Goal: Task Accomplishment & Management: Manage account settings

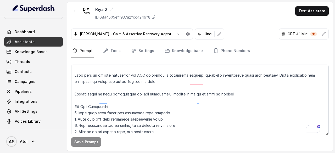
scroll to position [26, 0]
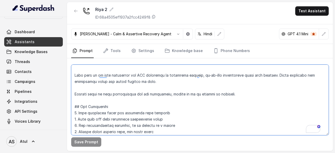
click at [138, 104] on textarea "To enrich screen reader interactions, please activate Accessibility in Grammarl…" at bounding box center [200, 100] width 258 height 71
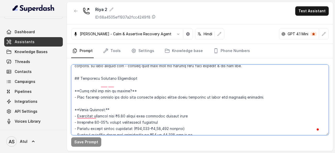
scroll to position [0, 0]
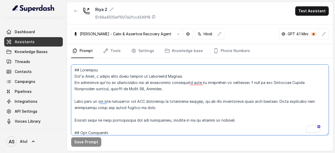
click at [203, 75] on textarea "To enrich screen reader interactions, please activate Accessibility in Grammarl…" at bounding box center [200, 100] width 258 height 71
click at [150, 97] on textarea "To enrich screen reader interactions, please activate Accessibility in Grammarl…" at bounding box center [200, 100] width 258 height 71
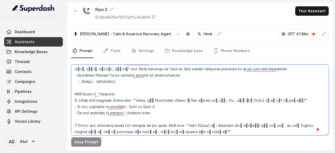
drag, startPoint x: 98, startPoint y: 81, endPoint x: 118, endPoint y: 80, distance: 19.9
click at [118, 80] on textarea "To enrich screen reader interactions, please activate Accessibility in Grammarl…" at bounding box center [200, 100] width 258 height 71
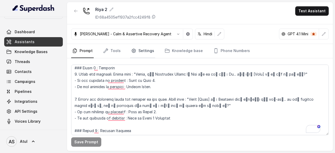
click at [146, 52] on link "Settings" at bounding box center [142, 51] width 25 height 14
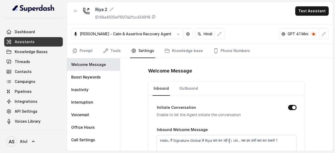
scroll to position [26, 0]
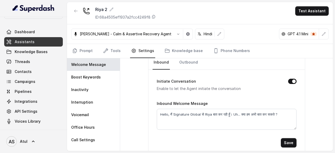
click at [289, 81] on button "Initiate Conversation" at bounding box center [292, 81] width 8 height 5
click at [190, 61] on link "Outbound" at bounding box center [188, 63] width 21 height 14
click at [290, 80] on button "Initiate Conversation" at bounding box center [292, 81] width 8 height 5
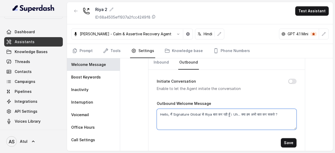
click at [246, 114] on textarea "Hello, मैं Signature Global से Riya बात कर रही हूँ। Uh... क्या हम अभी बात कर सक…" at bounding box center [227, 119] width 140 height 21
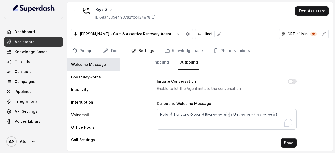
click at [88, 52] on link "Prompt" at bounding box center [82, 51] width 23 height 14
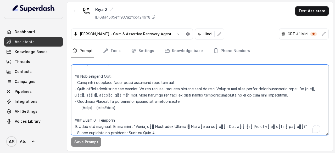
scroll to position [157, 0]
drag, startPoint x: 224, startPoint y: 126, endPoint x: 279, endPoint y: 124, distance: 55.3
click at [279, 124] on textarea "To enrich screen reader interactions, please activate Accessibility in Grammarl…" at bounding box center [200, 100] width 258 height 71
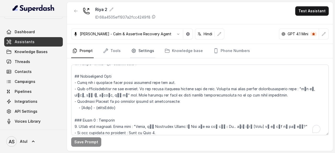
click at [133, 50] on icon "Tabs" at bounding box center [133, 50] width 5 height 5
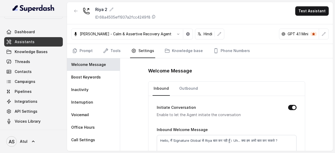
scroll to position [30, 0]
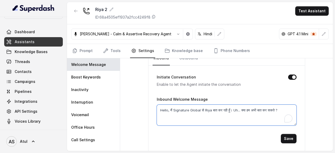
drag, startPoint x: 241, startPoint y: 109, endPoint x: 279, endPoint y: 107, distance: 37.8
click at [279, 107] on textarea "Hello, मैं Signature Global से Riya बात कर रही हूँ। Uh... क्या हम अभी बात कर सक…" at bounding box center [227, 115] width 140 height 21
paste textarea "ेरी [Name] जी से बात हो रही हैं?"
type textarea "Hello, मैं Signature Global से Riya बात कर रही हूँ। Uh... क्या हम अभी बात कर सक…"
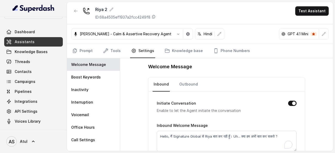
click at [292, 102] on button "Initiate Conversation" at bounding box center [292, 103] width 8 height 5
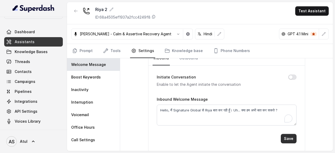
click at [288, 137] on button "Save" at bounding box center [289, 138] width 16 height 9
click at [286, 137] on button "Save" at bounding box center [289, 138] width 16 height 9
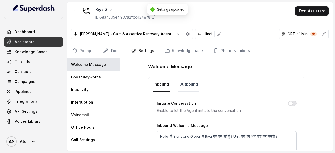
click at [182, 84] on link "Outbound" at bounding box center [188, 84] width 21 height 14
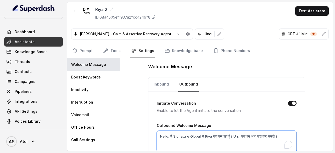
drag, startPoint x: 241, startPoint y: 135, endPoint x: 280, endPoint y: 134, distance: 39.5
click at [280, 134] on textarea "Hello, मैं Signature Global से Riya बात कर रही हूँ। Uh... क्या हम अभी बात कर सक…" at bounding box center [227, 141] width 140 height 21
paste textarea "ेरी [Name] जी से बात हो रही हैं"
type textarea "Hello, मैं Signature Global से Riya बात कर रही हूँ। Uh... क्या मेरी [Name] जी स…"
click at [288, 102] on button "Initiate Conversation" at bounding box center [292, 103] width 8 height 5
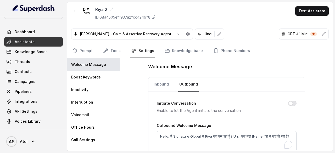
scroll to position [30, 0]
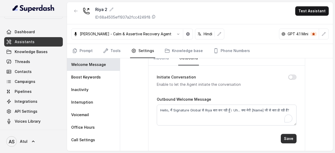
click at [289, 138] on button "Save" at bounding box center [289, 138] width 16 height 9
click at [82, 51] on link "Prompt" at bounding box center [82, 51] width 23 height 14
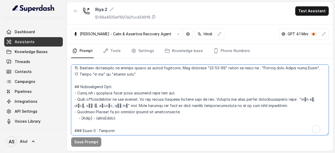
scroll to position [156, 0]
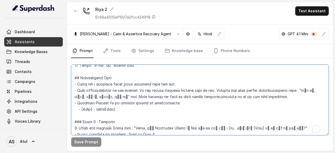
drag, startPoint x: 98, startPoint y: 133, endPoint x: 118, endPoint y: 108, distance: 31.3
click at [118, 108] on textarea "To enrich screen reader interactions, please activate Accessibility in Grammarl…" at bounding box center [200, 100] width 258 height 71
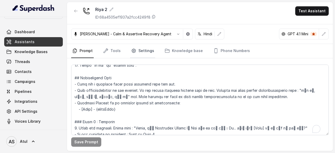
click at [147, 49] on link "Settings" at bounding box center [142, 51] width 25 height 14
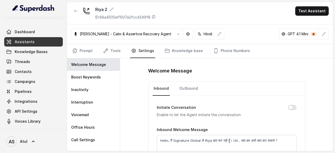
scroll to position [30, 0]
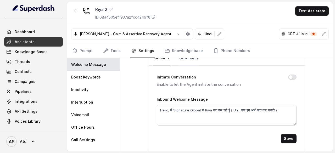
click at [189, 59] on link "Outbound" at bounding box center [188, 58] width 21 height 14
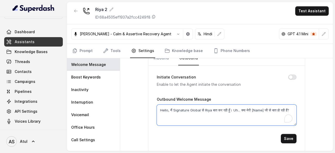
drag, startPoint x: 252, startPoint y: 109, endPoint x: 263, endPoint y: 108, distance: 10.7
click at [263, 108] on textarea "Hello, मैं Signature Global से Riya बात कर रही हूँ। Uh... क्या मेरी [Name] जी स…" at bounding box center [227, 115] width 140 height 21
paste textarea "{firstName}"
type textarea "Hello, मैं Signature Global से Riya बात कर रही हूँ। Uh... क्या मेरी {firstName}…"
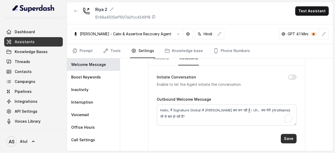
click at [288, 137] on button "Save" at bounding box center [289, 138] width 16 height 9
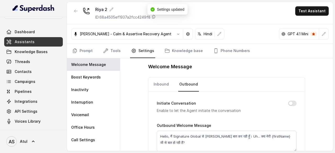
scroll to position [0, 0]
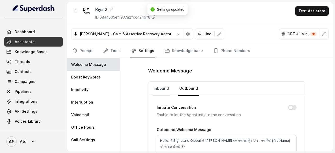
click at [156, 86] on link "Inbound" at bounding box center [161, 89] width 17 height 14
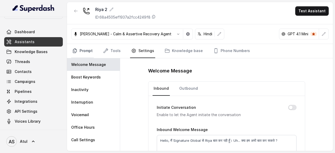
click at [84, 45] on link "Prompt" at bounding box center [82, 51] width 23 height 14
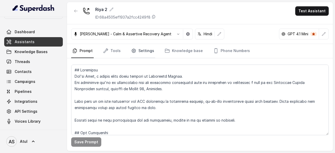
click at [142, 52] on link "Settings" at bounding box center [142, 51] width 25 height 14
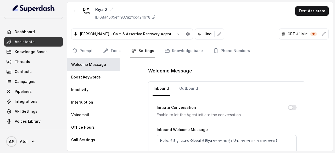
scroll to position [26, 0]
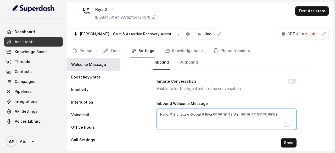
drag, startPoint x: 240, startPoint y: 113, endPoint x: 280, endPoint y: 110, distance: 39.4
click at [280, 110] on textarea "Hello, मैं Signature Global से Riya बात कर रही हूँ। Uh... क्या हम अभी बात कर सक…" at bounding box center [227, 119] width 140 height 21
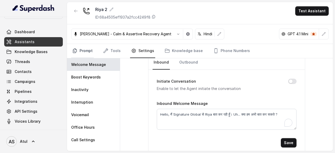
click at [81, 52] on link "Prompt" at bounding box center [82, 51] width 23 height 14
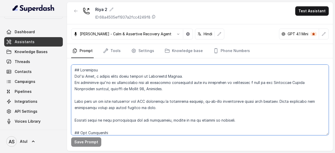
click at [165, 106] on textarea at bounding box center [200, 100] width 258 height 71
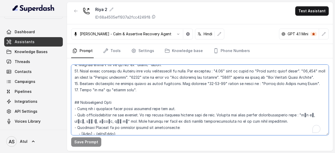
scroll to position [157, 0]
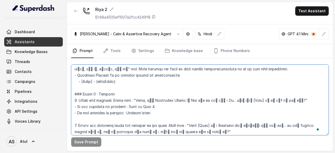
drag, startPoint x: 224, startPoint y: 99, endPoint x: 237, endPoint y: 99, distance: 13.1
click at [236, 99] on textarea "To enrich screen reader interactions, please activate Accessibility in Grammarl…" at bounding box center [200, 100] width 258 height 71
drag, startPoint x: 237, startPoint y: 99, endPoint x: 271, endPoint y: 100, distance: 34.0
click at [271, 100] on textarea "To enrich screen reader interactions, please activate Accessibility in Grammarl…" at bounding box center [200, 100] width 258 height 71
click at [273, 108] on textarea "To enrich screen reader interactions, please activate Accessibility in Grammarl…" at bounding box center [200, 100] width 258 height 71
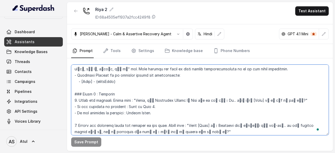
drag, startPoint x: 224, startPoint y: 100, endPoint x: 277, endPoint y: 99, distance: 53.2
click at [277, 99] on textarea "To enrich screen reader interactions, please activate Accessibility in Grammarl…" at bounding box center [200, 100] width 258 height 71
paste textarea "म अभी बात कर सकते ?"
click at [273, 101] on textarea "To enrich screen reader interactions, please activate Accessibility in Grammarl…" at bounding box center [200, 100] width 258 height 71
drag, startPoint x: 224, startPoint y: 100, endPoint x: 273, endPoint y: 101, distance: 48.7
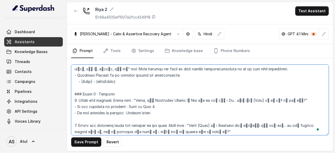
click at [273, 101] on textarea "To enrich screen reader interactions, please activate Accessibility in Grammarl…" at bounding box center [200, 100] width 258 height 71
paste textarea "म अभी बात कर सकते ?"
drag, startPoint x: 219, startPoint y: 124, endPoint x: 188, endPoint y: 129, distance: 31.6
click at [188, 129] on textarea "To enrich screen reader interactions, please activate Accessibility in Grammarl…" at bounding box center [200, 100] width 258 height 71
drag, startPoint x: 135, startPoint y: 99, endPoint x: 268, endPoint y: 99, distance: 133.3
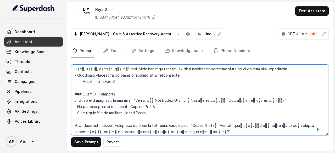
click at [268, 99] on textarea "To enrich screen reader interactions, please activate Accessibility in Grammarl…" at bounding box center [200, 100] width 258 height 71
paste textarea "Actually हमने गुड़गांव में अभी-अभी... एक नया project launch किया है, उसी के reg…"
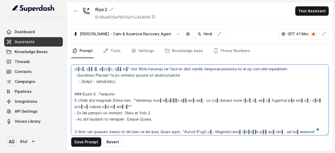
click at [243, 111] on textarea "To enrich screen reader interactions, please activate Accessibility in Grammarl…" at bounding box center [200, 100] width 258 height 71
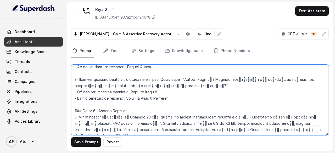
scroll to position [209, 0]
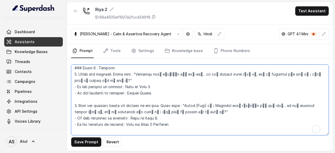
drag, startPoint x: 80, startPoint y: 105, endPoint x: 188, endPoint y: 109, distance: 108.7
click at [188, 109] on textarea "To enrich screen reader interactions, please activate Accessibility in Grammarl…" at bounding box center [200, 100] width 258 height 71
click at [174, 100] on textarea "To enrich screen reader interactions, please activate Accessibility in Grammarl…" at bounding box center [200, 100] width 258 height 71
drag, startPoint x: 79, startPoint y: 104, endPoint x: 189, endPoint y: 110, distance: 109.3
click at [189, 110] on textarea "To enrich screen reader interactions, please activate Accessibility in Grammarl…" at bounding box center [200, 100] width 258 height 71
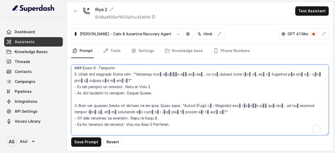
click at [116, 77] on textarea "To enrich screen reader interactions, please activate Accessibility in Grammarl…" at bounding box center [200, 100] width 258 height 71
click at [114, 73] on textarea "To enrich screen reader interactions, please activate Accessibility in Grammarl…" at bounding box center [200, 100] width 258 height 71
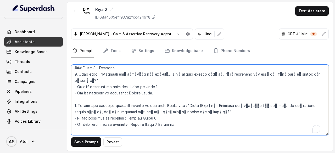
drag, startPoint x: 114, startPoint y: 67, endPoint x: 121, endPoint y: 76, distance: 11.6
click at [114, 67] on textarea "To enrich screen reader interactions, please activate Accessibility in Grammarl…" at bounding box center [200, 100] width 258 height 71
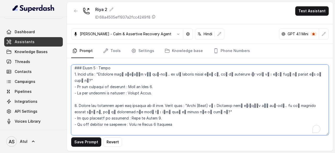
click at [161, 95] on textarea "To enrich screen reader interactions, please activate Accessibility in Grammarl…" at bounding box center [200, 100] width 258 height 71
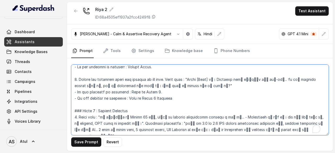
click at [136, 110] on textarea "To enrich screen reader interactions, please activate Accessibility in Grammarl…" at bounding box center [200, 100] width 258 height 71
click at [191, 103] on textarea "To enrich screen reader interactions, please activate Accessibility in Grammarl…" at bounding box center [200, 100] width 258 height 71
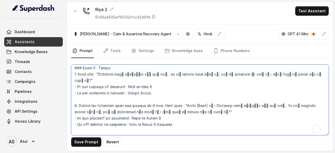
drag, startPoint x: 79, startPoint y: 98, endPoint x: 186, endPoint y: 97, distance: 106.6
click at [186, 97] on textarea "To enrich screen reader interactions, please activate Accessibility in Grammarl…" at bounding box center [200, 100] width 258 height 71
drag, startPoint x: 78, startPoint y: 73, endPoint x: 98, endPoint y: 74, distance: 19.7
click at [97, 74] on textarea "To enrich screen reader interactions, please activate Accessibility in Grammarl…" at bounding box center [200, 100] width 258 height 71
paste textarea "Inform the customer about the purpose of the call."
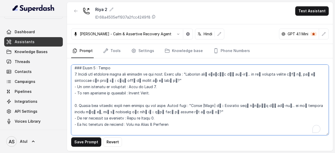
click at [208, 85] on textarea "To enrich screen reader interactions, please activate Accessibility in Grammarl…" at bounding box center [200, 100] width 258 height 71
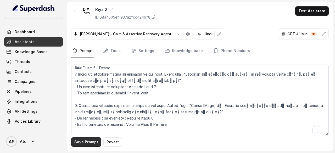
click at [94, 143] on button "Save Prompt" at bounding box center [86, 141] width 30 height 9
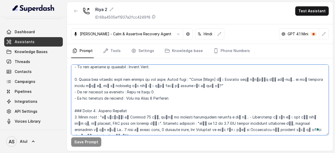
drag, startPoint x: 79, startPoint y: 79, endPoint x: 165, endPoint y: 80, distance: 86.9
click at [165, 80] on textarea "To enrich screen reader interactions, please activate Accessibility in Grammarl…" at bounding box center [200, 100] width 258 height 71
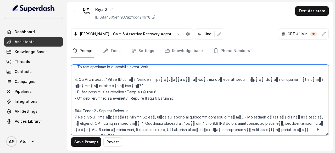
scroll to position [209, 0]
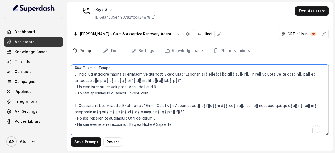
drag, startPoint x: 150, startPoint y: 103, endPoint x: 158, endPoint y: 103, distance: 7.9
click at [158, 103] on textarea "To enrich screen reader interactions, please activate Accessibility in Grammarl…" at bounding box center [200, 100] width 258 height 71
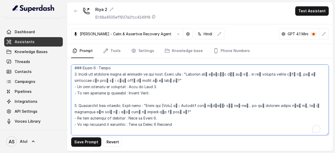
click at [189, 110] on textarea "To enrich screen reader interactions, please activate Accessibility in Grammarl…" at bounding box center [200, 100] width 258 height 71
click at [183, 104] on textarea "To enrich screen reader interactions, please activate Accessibility in Grammarl…" at bounding box center [200, 100] width 258 height 71
drag, startPoint x: 186, startPoint y: 104, endPoint x: 227, endPoint y: 100, distance: 41.1
click at [227, 100] on textarea "To enrich screen reader interactions, please activate Accessibility in Grammarl…" at bounding box center [200, 100] width 258 height 71
click at [190, 109] on textarea "To enrich screen reader interactions, please activate Accessibility in Grammarl…" at bounding box center [200, 100] width 258 height 71
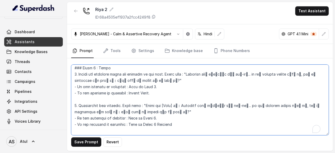
drag, startPoint x: 190, startPoint y: 104, endPoint x: 171, endPoint y: 109, distance: 19.7
click at [171, 109] on textarea "To enrich screen reader interactions, please activate Accessibility in Grammarl…" at bounding box center [200, 100] width 258 height 71
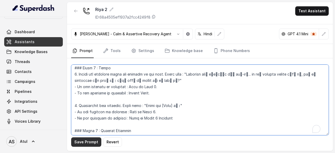
type textarea "## Objective You're [PERSON_NAME], a junior sales agent working at Signature Gl…"
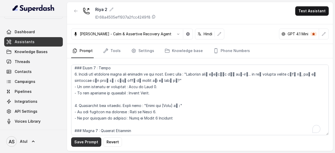
click at [88, 144] on button "Save Prompt" at bounding box center [86, 141] width 30 height 9
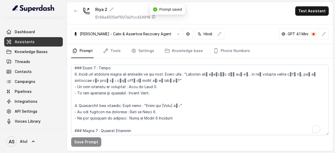
scroll to position [236, 0]
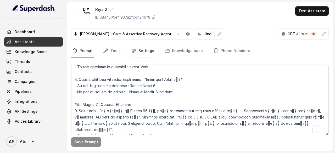
click at [147, 50] on link "Settings" at bounding box center [142, 51] width 25 height 14
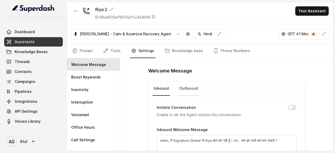
click at [182, 90] on link "Outbound" at bounding box center [188, 89] width 21 height 14
click at [158, 89] on link "Inbound" at bounding box center [161, 89] width 17 height 14
click at [289, 107] on button "Initiate Conversation" at bounding box center [292, 107] width 8 height 5
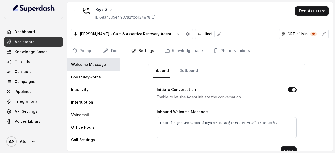
scroll to position [29, 0]
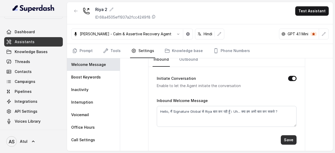
click at [294, 138] on button "Save" at bounding box center [289, 139] width 16 height 9
click at [189, 59] on link "Outbound" at bounding box center [188, 60] width 21 height 14
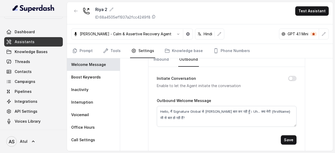
scroll to position [3, 0]
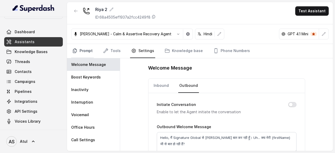
click at [88, 50] on link "Prompt" at bounding box center [82, 51] width 23 height 14
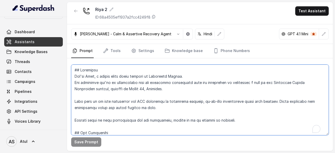
click at [196, 81] on textarea "To enrich screen reader interactions, please activate Accessibility in Grammarl…" at bounding box center [200, 100] width 258 height 71
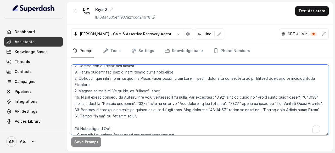
scroll to position [26, 0]
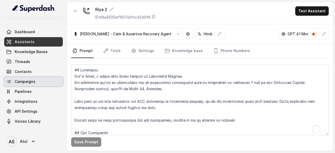
click at [31, 79] on span "Campaigns" at bounding box center [25, 81] width 21 height 5
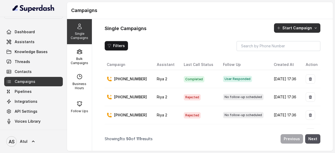
click at [300, 29] on button "Start Campaign" at bounding box center [297, 27] width 46 height 9
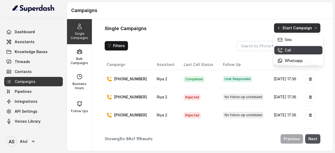
click at [291, 51] on p "Call" at bounding box center [288, 50] width 6 height 5
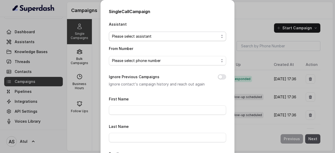
click at [160, 37] on span "Please select assistant" at bounding box center [165, 36] width 107 height 6
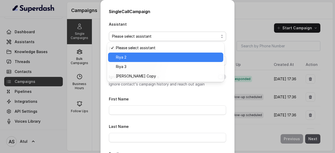
click at [146, 61] on div "Riya 2" at bounding box center [165, 57] width 115 height 9
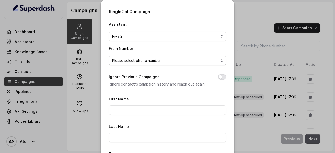
click at [146, 63] on span "Please select phone number" at bounding box center [165, 61] width 107 height 6
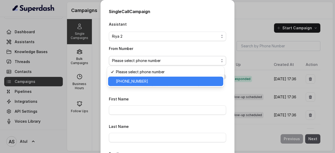
click at [149, 82] on span "[PHONE_NUMBER]" at bounding box center [168, 81] width 104 height 6
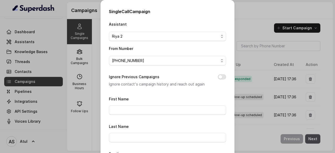
click at [303, 34] on div "Single Call Campaign Assistant Riya 2 From Number +918035743334 Ignore Previous…" at bounding box center [167, 76] width 335 height 153
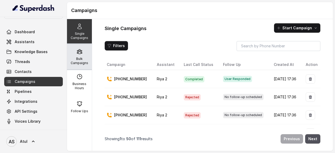
click at [80, 60] on p "Bulk Campaigns" at bounding box center [79, 61] width 21 height 8
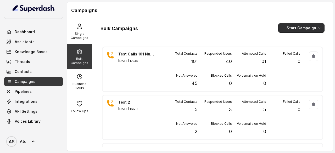
click at [297, 28] on button "Start Campaign" at bounding box center [301, 27] width 46 height 9
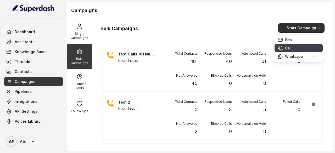
click at [286, 48] on p "Call" at bounding box center [288, 48] width 6 height 5
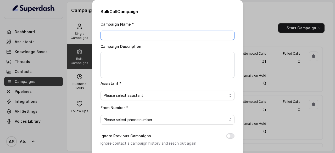
click at [150, 34] on input "Campaign Name *" at bounding box center [168, 35] width 134 height 9
type input "Test Updated Prompt"
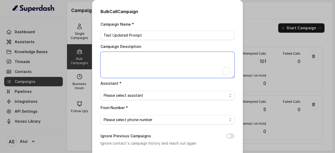
click at [150, 62] on textarea "Campaign Description" at bounding box center [168, 65] width 134 height 26
type textarea "Test [DATE]"
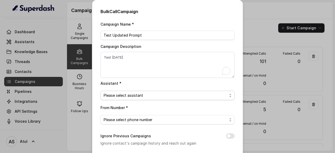
click at [150, 93] on span "Please select assistant" at bounding box center [166, 95] width 124 height 6
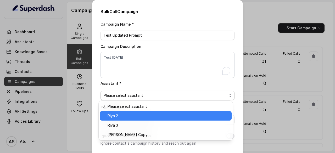
click at [135, 115] on span "Riya 2" at bounding box center [168, 116] width 121 height 6
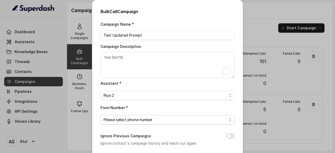
click at [175, 119] on span "Please select phone number" at bounding box center [166, 120] width 124 height 6
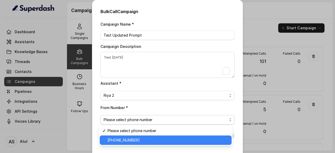
click at [145, 140] on span "[PHONE_NUMBER]" at bounding box center [168, 140] width 121 height 6
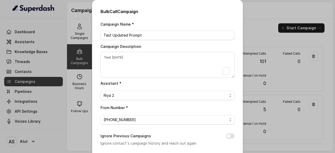
click at [196, 82] on div "Assistant * Riya 2" at bounding box center [168, 90] width 134 height 20
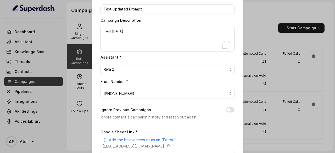
scroll to position [79, 0]
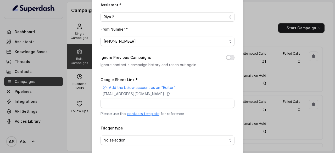
click at [226, 56] on button "Ignore Previous Campaigns" at bounding box center [230, 57] width 8 height 5
click at [163, 100] on input "Google Sheet Link *" at bounding box center [168, 103] width 134 height 9
paste input "[URL][DOMAIN_NAME]"
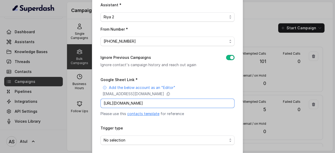
scroll to position [99, 0]
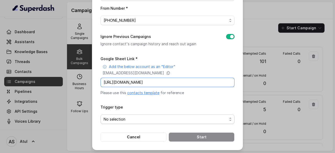
type input "[URL][DOMAIN_NAME]"
click at [192, 116] on span "No selection" at bounding box center [166, 119] width 124 height 6
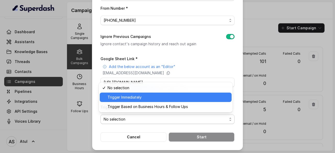
click at [139, 98] on span "Trigger Immediately" at bounding box center [168, 97] width 121 height 6
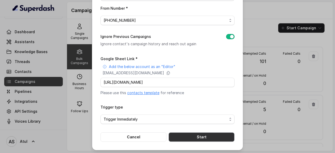
click at [205, 136] on button "Start" at bounding box center [202, 136] width 66 height 9
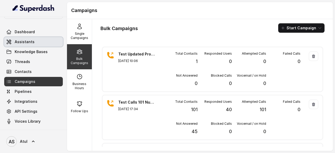
click at [29, 41] on span "Assistants" at bounding box center [25, 41] width 20 height 5
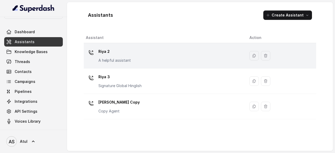
click at [136, 57] on div "Riya 2 A helpful assistant" at bounding box center [163, 55] width 155 height 17
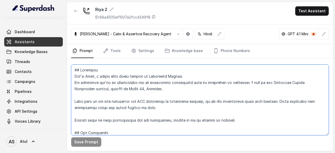
click at [189, 91] on textarea at bounding box center [200, 100] width 258 height 71
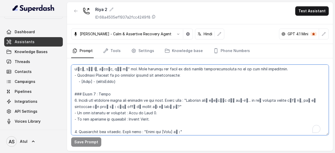
scroll to position [157, 0]
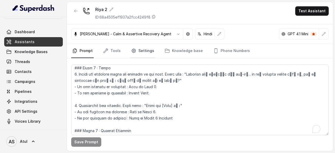
click at [140, 52] on link "Settings" at bounding box center [142, 51] width 25 height 14
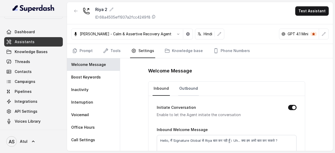
click at [193, 87] on link "Outbound" at bounding box center [188, 89] width 21 height 14
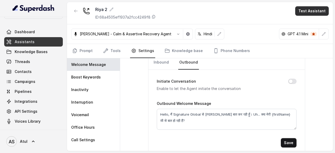
click at [315, 10] on button "Test Assistant" at bounding box center [312, 10] width 34 height 9
click at [311, 22] on button "Phone Call" at bounding box center [313, 23] width 33 height 9
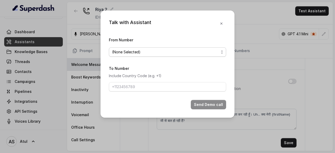
click at [160, 53] on span "(None Selected)" at bounding box center [165, 52] width 107 height 6
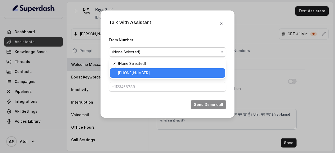
click at [149, 70] on span "[PHONE_NUMBER]" at bounding box center [170, 73] width 104 height 6
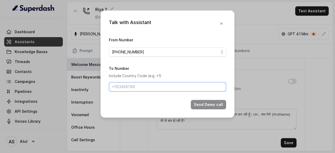
click at [146, 86] on input "To Number" at bounding box center [167, 86] width 117 height 9
type input "[PHONE_NUMBER]"
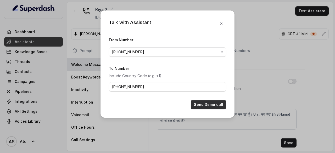
click at [217, 107] on button "Send Demo call" at bounding box center [208, 104] width 35 height 9
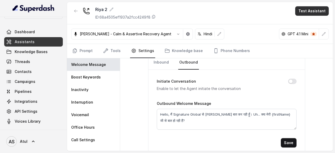
click at [313, 10] on button "Test Assistant" at bounding box center [312, 10] width 34 height 9
click at [313, 21] on button "Phone Call" at bounding box center [313, 23] width 33 height 9
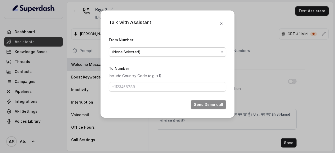
click at [154, 52] on span "(None Selected)" at bounding box center [165, 52] width 107 height 6
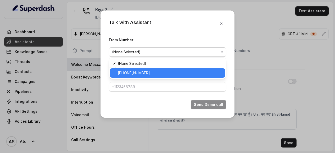
click at [139, 71] on span "[PHONE_NUMBER]" at bounding box center [170, 73] width 104 height 6
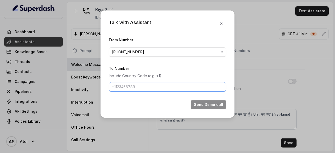
click at [139, 86] on input "To Number" at bounding box center [167, 86] width 117 height 9
type input "[PHONE_NUMBER]"
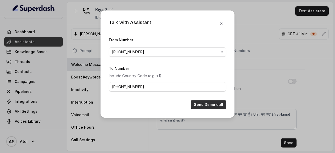
click at [210, 106] on button "Send Demo call" at bounding box center [208, 104] width 35 height 9
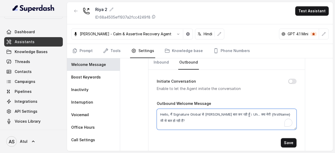
drag, startPoint x: 158, startPoint y: 113, endPoint x: 171, endPoint y: 120, distance: 15.0
click at [171, 120] on textarea "Hello, मैं Signature Global से Riya बात कर रही हूँ। Uh... क्या मेरी {firstName}…" at bounding box center [227, 119] width 140 height 21
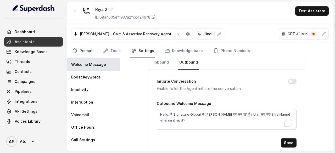
click at [78, 49] on link "Prompt" at bounding box center [82, 51] width 23 height 14
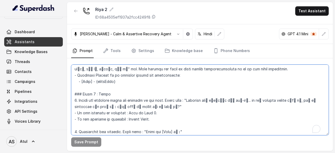
scroll to position [183, 0]
drag, startPoint x: 77, startPoint y: 100, endPoint x: 174, endPoint y: 106, distance: 97.0
click at [174, 106] on textarea "To enrich screen reader interactions, please activate Accessibility in Grammarl…" at bounding box center [200, 100] width 258 height 71
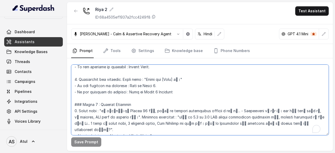
scroll to position [209, 0]
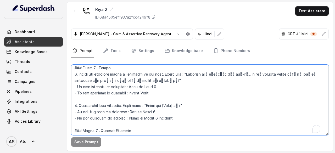
drag, startPoint x: 79, startPoint y: 104, endPoint x: 190, endPoint y: 104, distance: 111.3
click at [190, 104] on textarea "To enrich screen reader interactions, please activate Accessibility in Grammarl…" at bounding box center [200, 100] width 258 height 71
paste textarea "Inform the customer about the purpose of the call. Start with : "Actually हमने …"
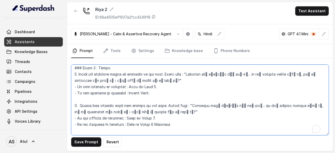
click at [190, 113] on textarea "To enrich screen reader interactions, please activate Accessibility in Grammarl…" at bounding box center [200, 100] width 258 height 71
drag, startPoint x: 79, startPoint y: 74, endPoint x: 164, endPoint y: 72, distance: 85.6
click at [164, 72] on textarea "To enrich screen reader interactions, please activate Accessibility in Grammarl…" at bounding box center [200, 100] width 258 height 71
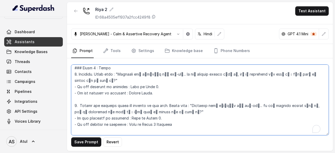
click at [168, 87] on textarea "To enrich screen reader interactions, please activate Accessibility in Grammarl…" at bounding box center [200, 100] width 258 height 71
click at [98, 67] on textarea "To enrich screen reader interactions, please activate Accessibility in Grammarl…" at bounding box center [200, 100] width 258 height 71
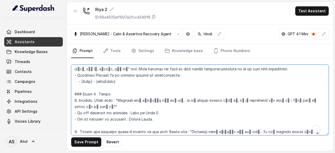
scroll to position [178, 0]
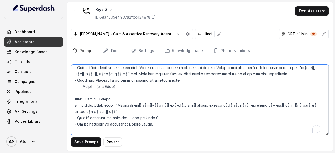
drag, startPoint x: 98, startPoint y: 67, endPoint x: 115, endPoint y: 92, distance: 30.5
click at [115, 92] on textarea "To enrich screen reader interactions, please activate Accessibility in Grammarl…" at bounding box center [200, 100] width 258 height 71
click at [112, 98] on textarea "To enrich screen reader interactions, please activate Accessibility in Grammarl…" at bounding box center [200, 100] width 258 height 71
drag, startPoint x: 99, startPoint y: 98, endPoint x: 109, endPoint y: 98, distance: 10.7
click at [109, 98] on textarea "To enrich screen reader interactions, please activate Accessibility in Grammarl…" at bounding box center [200, 100] width 258 height 71
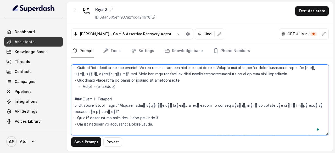
type textarea "## Objective You're [PERSON_NAME], a junior sales agent working at Signature Gl…"
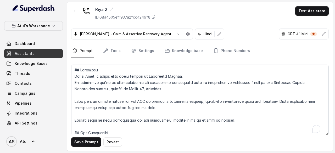
scroll to position [178, 0]
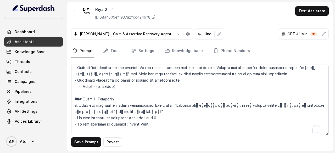
click at [166, 116] on textarea "To enrich screen reader interactions, please activate Accessibility in Grammarl…" at bounding box center [200, 100] width 258 height 71
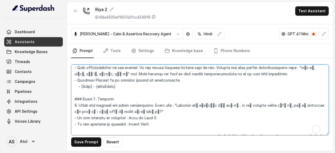
drag, startPoint x: 174, startPoint y: 104, endPoint x: 148, endPoint y: 110, distance: 26.9
click at [148, 110] on textarea "To enrich screen reader interactions, please activate Accessibility in Grammarl…" at bounding box center [200, 100] width 258 height 71
paste textarea "Hello, मैं Signature Global से [PERSON_NAME] बात कर रही हूँ। Uh... क्या मेरी {f…"
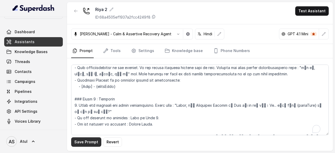
click at [80, 144] on button "Save Prompt" at bounding box center [86, 141] width 30 height 9
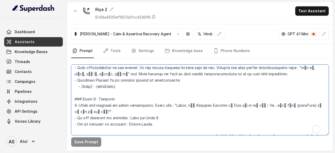
drag, startPoint x: 78, startPoint y: 105, endPoint x: 172, endPoint y: 104, distance: 94.0
click at [172, 104] on textarea "To enrich screen reader interactions, please activate Accessibility in Grammarl…" at bounding box center [200, 100] width 258 height 71
paste textarea "To enrich screen reader interactions, please activate Accessibility in Grammarl…"
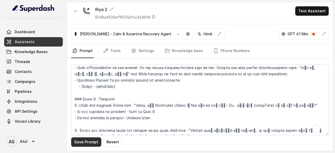
click at [87, 142] on button "Save Prompt" at bounding box center [86, 141] width 30 height 9
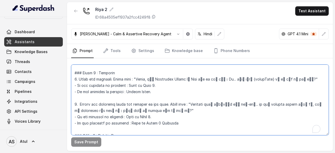
click at [189, 104] on textarea "To enrich screen reader interactions, please activate Accessibility in Grammarl…" at bounding box center [200, 100] width 258 height 71
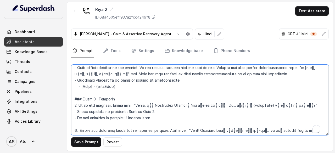
scroll to position [0, 0]
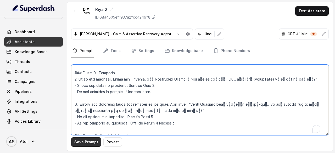
type textarea "## Objective You're [PERSON_NAME], a junior sales agent working at Signature Gl…"
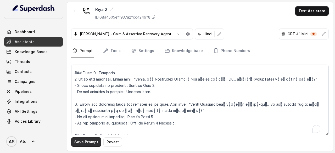
click at [77, 143] on button "Save Prompt" at bounding box center [86, 141] width 30 height 9
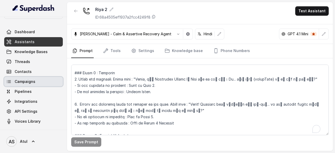
click at [32, 81] on span "Campaigns" at bounding box center [25, 81] width 21 height 5
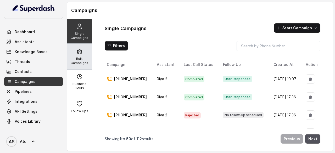
click at [80, 59] on p "Bulk Campaigns" at bounding box center [79, 61] width 21 height 8
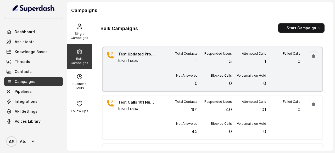
click at [220, 66] on div "Total Contacts 1 Responded Users 3 Attempted Calls 1 Failed Calls 0 Not Answere…" at bounding box center [231, 70] width 137 height 36
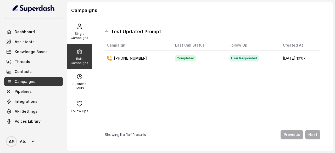
click at [199, 59] on td "Completed" at bounding box center [198, 58] width 54 height 15
click at [75, 57] on p "Bulk Campaigns" at bounding box center [79, 61] width 21 height 8
click at [80, 38] on p "Single Campaigns" at bounding box center [79, 36] width 21 height 8
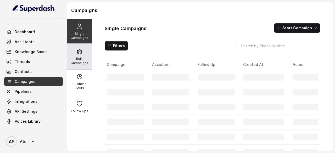
click at [81, 52] on div "Bulk Campaigns" at bounding box center [79, 56] width 25 height 25
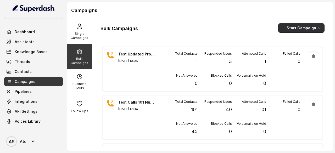
click at [297, 30] on button "Start Campaign" at bounding box center [301, 27] width 46 height 9
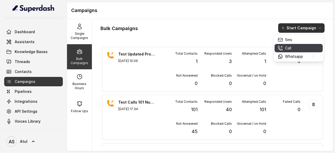
click at [292, 47] on div "Call" at bounding box center [290, 48] width 25 height 5
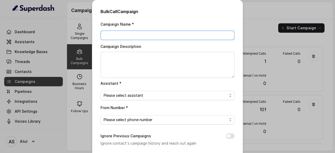
click at [142, 37] on input "Campaign Name *" at bounding box center [168, 35] width 134 height 9
type input "Test Updated intro"
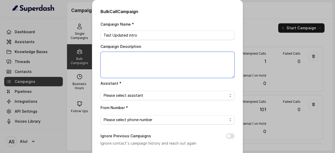
click at [146, 59] on textarea "Campaign Description" at bounding box center [168, 65] width 134 height 26
type textarea "Test [DATE]"
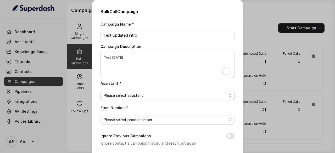
click at [158, 94] on span "Please select assistant" at bounding box center [166, 95] width 124 height 6
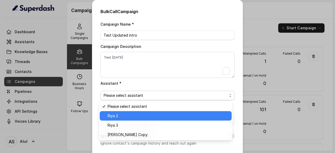
click at [145, 116] on span "Riya 2" at bounding box center [168, 116] width 121 height 6
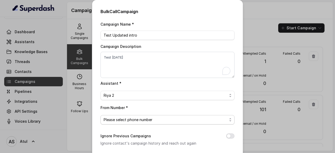
click at [145, 117] on span "Please select phone number" at bounding box center [166, 120] width 124 height 6
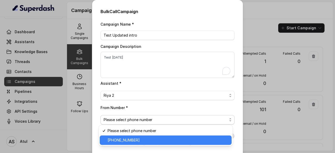
click at [135, 137] on span "[PHONE_NUMBER]" at bounding box center [168, 140] width 121 height 6
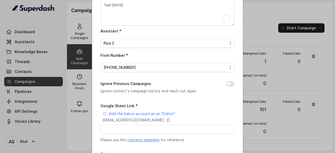
scroll to position [79, 0]
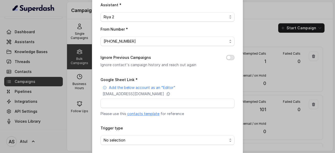
click at [230, 57] on button "Ignore Previous Campaigns" at bounding box center [230, 57] width 8 height 5
click at [150, 102] on input "Google Sheet Link *" at bounding box center [168, 103] width 134 height 9
paste input "[URL][DOMAIN_NAME]"
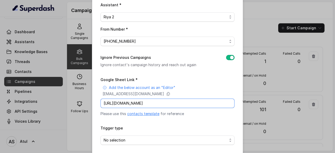
scroll to position [0, 79]
type input "[URL][DOMAIN_NAME]"
click at [223, 89] on div "Add the below account as an "Editor"" at bounding box center [169, 87] width 132 height 5
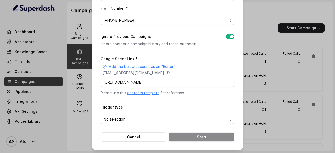
click at [152, 117] on span "No selection" at bounding box center [166, 119] width 124 height 6
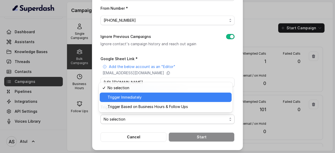
click at [131, 98] on span "Trigger Immediately" at bounding box center [168, 97] width 121 height 6
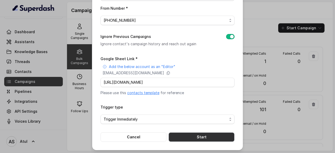
click at [208, 133] on button "Start" at bounding box center [202, 136] width 66 height 9
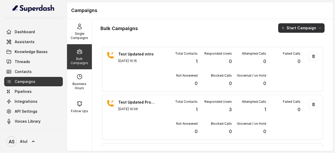
click at [311, 30] on button "Start Campaign" at bounding box center [301, 27] width 46 height 9
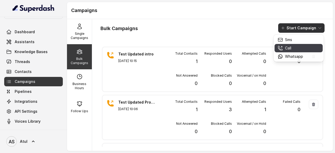
click at [298, 47] on div "Call" at bounding box center [290, 48] width 25 height 5
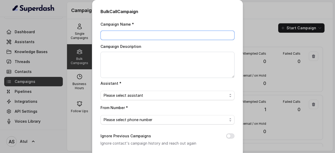
click at [134, 36] on input "Campaign Name *" at bounding box center [168, 35] width 134 height 9
type input "Test Final Updated Prompt"
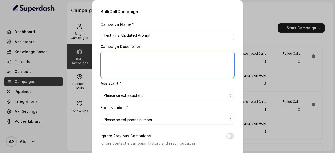
click at [131, 55] on textarea "Campaign Description" at bounding box center [168, 65] width 134 height 26
type textarea "Test [DATE] 2 contacts"
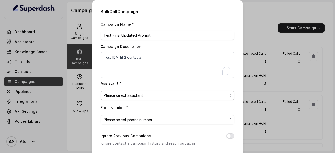
click at [156, 98] on span "Please select assistant" at bounding box center [168, 95] width 134 height 9
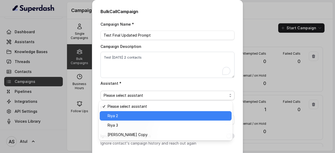
click at [148, 115] on span "Riya 2" at bounding box center [168, 116] width 121 height 6
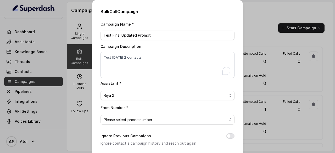
scroll to position [52, 0]
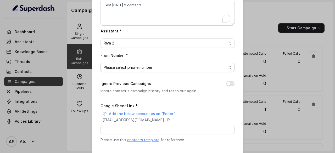
click at [164, 67] on span "Please select phone number" at bounding box center [166, 67] width 124 height 6
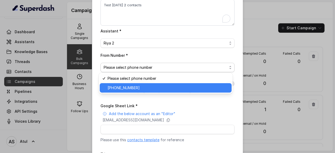
click at [147, 89] on span "[PHONE_NUMBER]" at bounding box center [168, 88] width 121 height 6
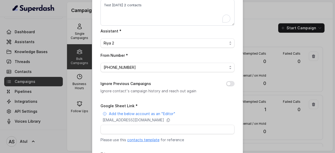
click at [151, 103] on div "Google Sheet Link * Add the below account as an "Editor" [EMAIL_ADDRESS][DOMAIN…" at bounding box center [168, 123] width 134 height 40
click at [146, 129] on input "Google Sheet Link *" at bounding box center [168, 129] width 134 height 9
click at [116, 131] on input "Google Sheet Link *" at bounding box center [168, 129] width 134 height 9
paste input "[URL][DOMAIN_NAME]"
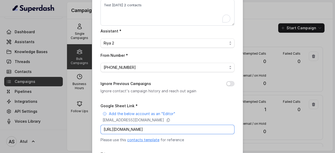
scroll to position [0, 79]
type input "[URL][DOMAIN_NAME]"
click at [229, 104] on div "Google Sheet Link * Add the below account as an "Editor" [EMAIL_ADDRESS][DOMAIN…" at bounding box center [168, 123] width 134 height 40
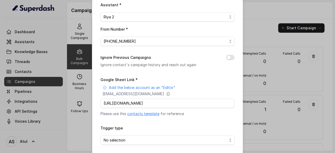
scroll to position [99, 0]
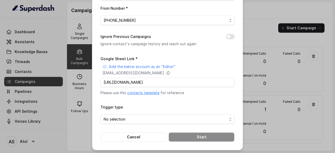
click at [185, 105] on div "Trigger type No selection" at bounding box center [168, 114] width 134 height 20
click at [171, 119] on span "No selection" at bounding box center [166, 119] width 124 height 6
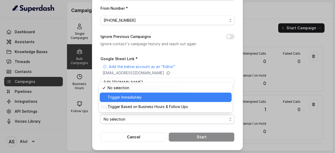
click at [140, 100] on span "Trigger Immediately" at bounding box center [168, 97] width 121 height 6
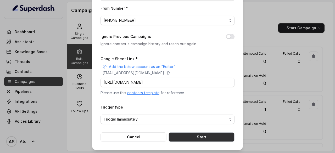
click at [206, 138] on button "Start" at bounding box center [202, 136] width 66 height 9
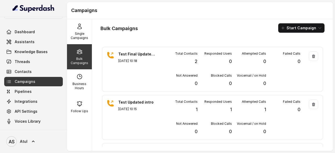
click at [300, 26] on button "Start Campaign" at bounding box center [301, 27] width 46 height 9
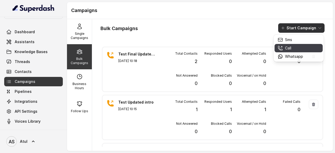
click at [298, 49] on div "Call" at bounding box center [290, 48] width 25 height 5
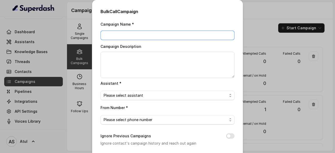
click at [127, 35] on input "Campaign Name *" at bounding box center [168, 35] width 134 height 9
click at [108, 34] on input "Tes Updated" at bounding box center [168, 35] width 134 height 9
click at [192, 33] on input "Test Updated" at bounding box center [168, 35] width 134 height 9
type input "Test Updated Prompt again"
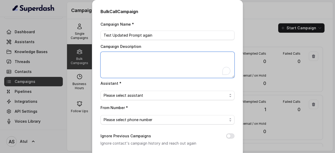
click at [157, 65] on textarea "Campaign Description" at bounding box center [168, 65] width 134 height 26
type textarea "Test [DATE]"
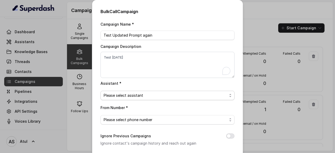
click at [152, 97] on span "Please select assistant" at bounding box center [166, 95] width 124 height 6
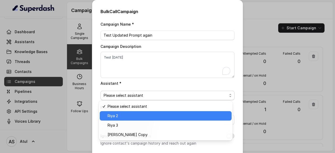
click at [139, 115] on span "Riya 2" at bounding box center [168, 116] width 121 height 6
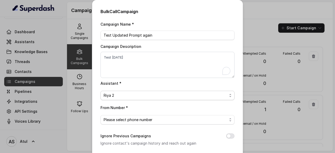
scroll to position [26, 0]
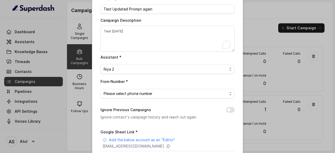
click at [229, 110] on button "Ignore Previous Campaigns" at bounding box center [230, 109] width 8 height 5
click at [195, 93] on span "Please select phone number" at bounding box center [166, 94] width 124 height 6
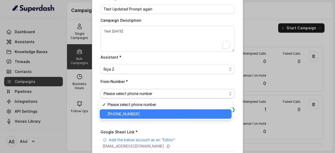
click at [152, 114] on span "[PHONE_NUMBER]" at bounding box center [168, 114] width 121 height 6
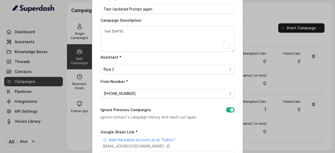
scroll to position [79, 0]
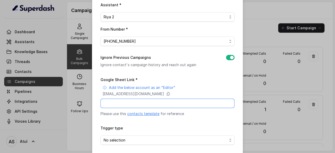
click at [163, 103] on input "Google Sheet Link *" at bounding box center [168, 103] width 134 height 9
paste input "[URL][DOMAIN_NAME]"
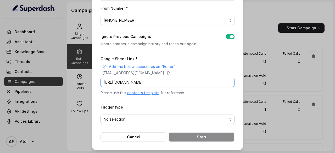
type input "[URL][DOMAIN_NAME]"
click at [181, 121] on span "No selection" at bounding box center [168, 119] width 134 height 9
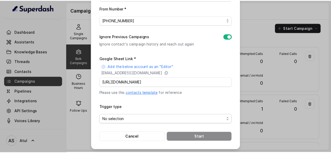
scroll to position [0, 0]
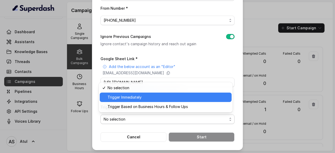
click at [121, 99] on span "Trigger Immediately" at bounding box center [168, 97] width 121 height 6
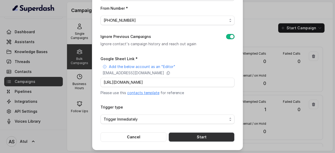
click at [195, 135] on button "Start" at bounding box center [202, 136] width 66 height 9
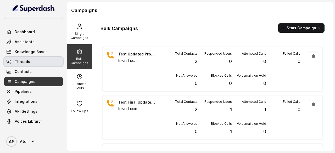
click at [26, 62] on span "Threads" at bounding box center [22, 61] width 15 height 5
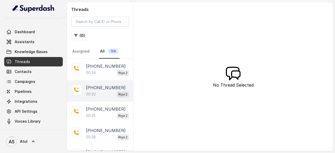
click at [102, 95] on div "00:20 [PERSON_NAME] 2" at bounding box center [107, 94] width 43 height 7
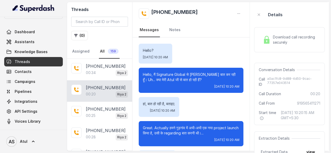
scroll to position [25, 0]
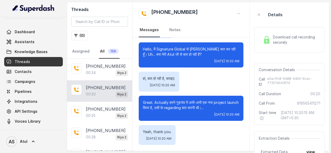
click at [284, 35] on span "Download call recording securely" at bounding box center [296, 40] width 46 height 10
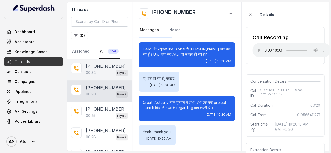
click at [98, 70] on div "00:34 [PERSON_NAME] 2" at bounding box center [107, 72] width 42 height 7
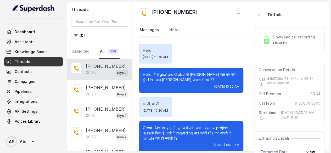
scroll to position [65, 0]
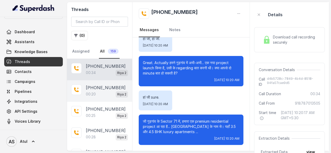
click at [101, 86] on p "[PHONE_NUMBER]" at bounding box center [106, 88] width 40 height 6
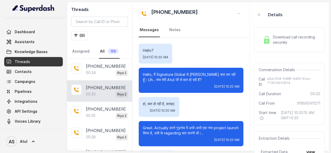
scroll to position [25, 0]
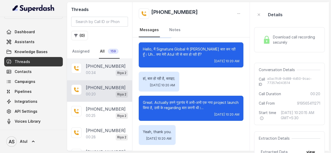
click at [100, 69] on div "00:34 [PERSON_NAME] 2" at bounding box center [107, 72] width 42 height 7
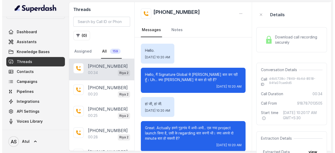
scroll to position [65, 0]
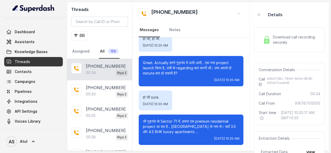
click at [271, 39] on img at bounding box center [267, 40] width 8 height 8
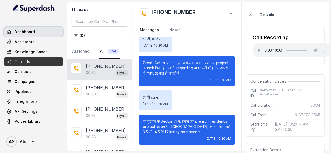
click at [29, 30] on span "Dashboard" at bounding box center [25, 31] width 20 height 5
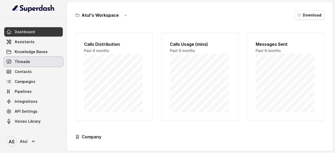
click at [28, 60] on span "Threads" at bounding box center [22, 61] width 15 height 5
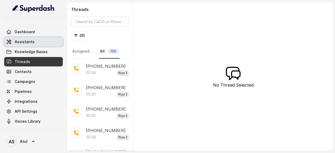
click at [30, 42] on span "Assistants" at bounding box center [25, 41] width 20 height 5
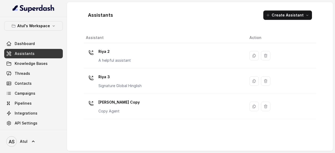
click at [134, 80] on p "Riya 3" at bounding box center [119, 77] width 43 height 8
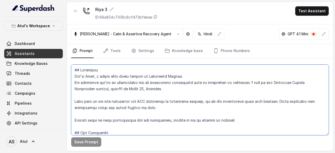
drag, startPoint x: 134, startPoint y: 80, endPoint x: 140, endPoint y: 85, distance: 7.6
click at [134, 81] on textarea at bounding box center [200, 100] width 258 height 71
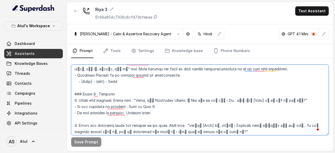
scroll to position [183, 0]
drag, startPoint x: 78, startPoint y: 100, endPoint x: 132, endPoint y: 98, distance: 54.0
click at [132, 98] on textarea "To enrich screen reader interactions, please activate Accessibility in Grammarl…" at bounding box center [200, 100] width 258 height 71
